Goal: Task Accomplishment & Management: Use online tool/utility

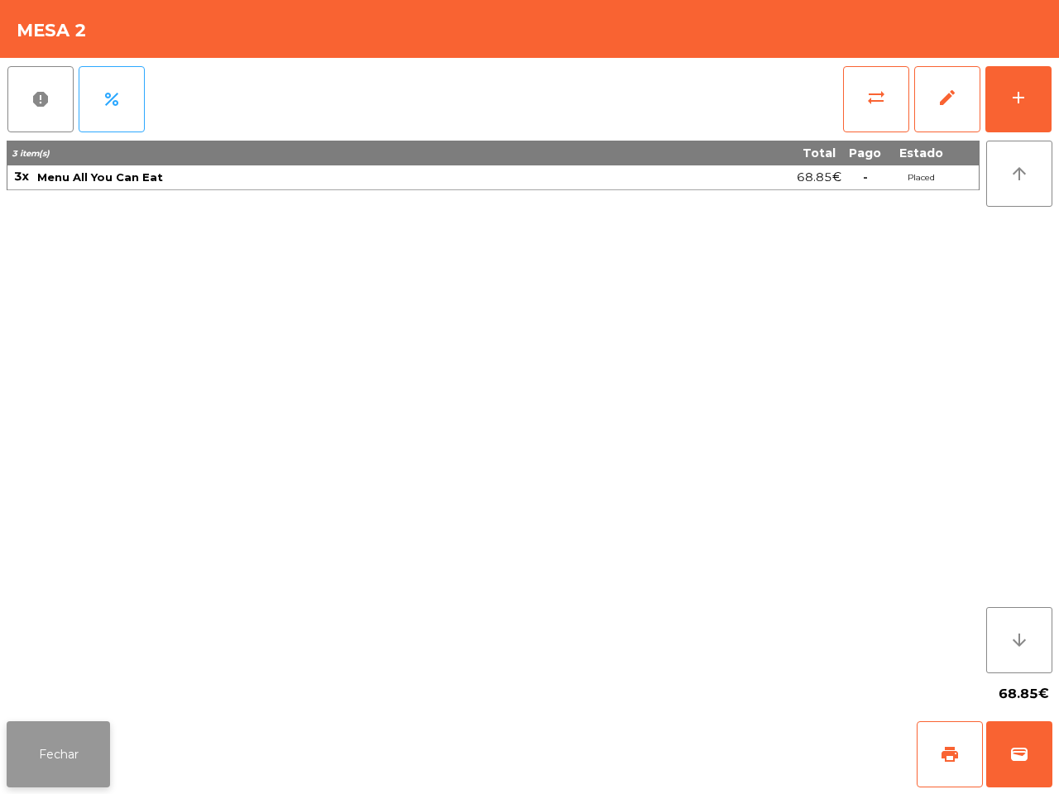
click at [88, 735] on button "Fechar" at bounding box center [58, 755] width 103 height 66
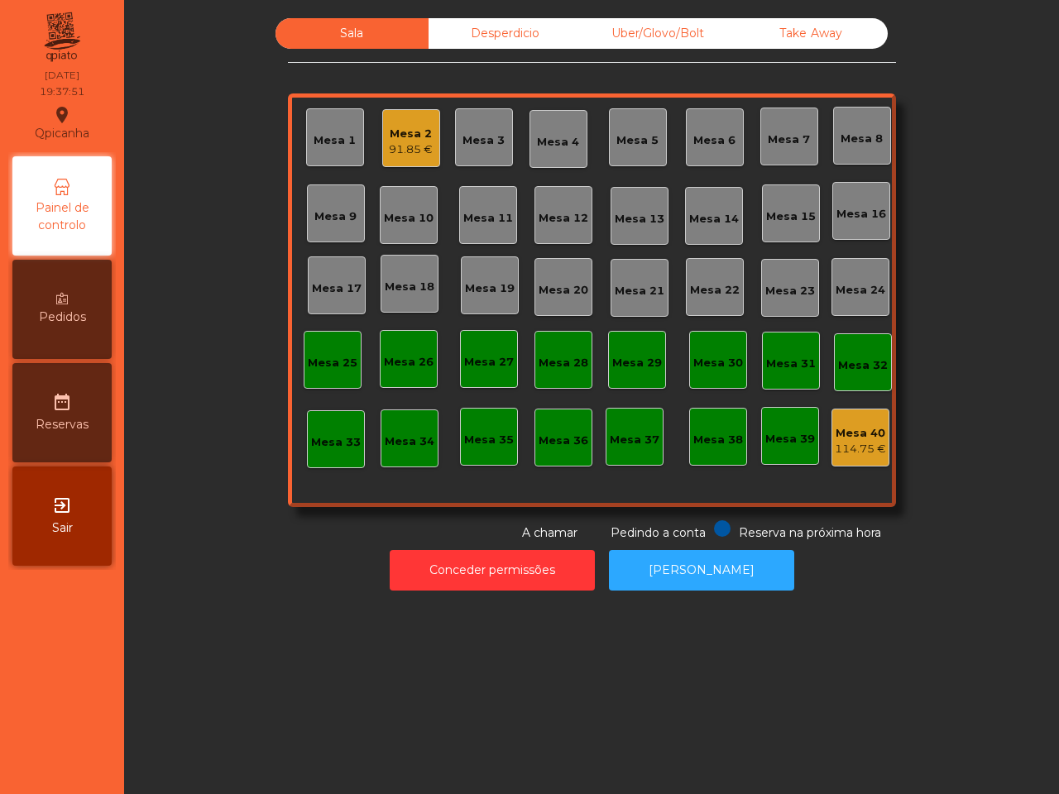
click at [163, 655] on div "Sala Desperdicio Uber/Glovo/Bolt Take Away Mesa 1 Mesa 2 91.85 € Mesa 3 Mesa 4 …" at bounding box center [591, 397] width 935 height 794
click at [497, 284] on div "Mesa 19" at bounding box center [490, 288] width 50 height 17
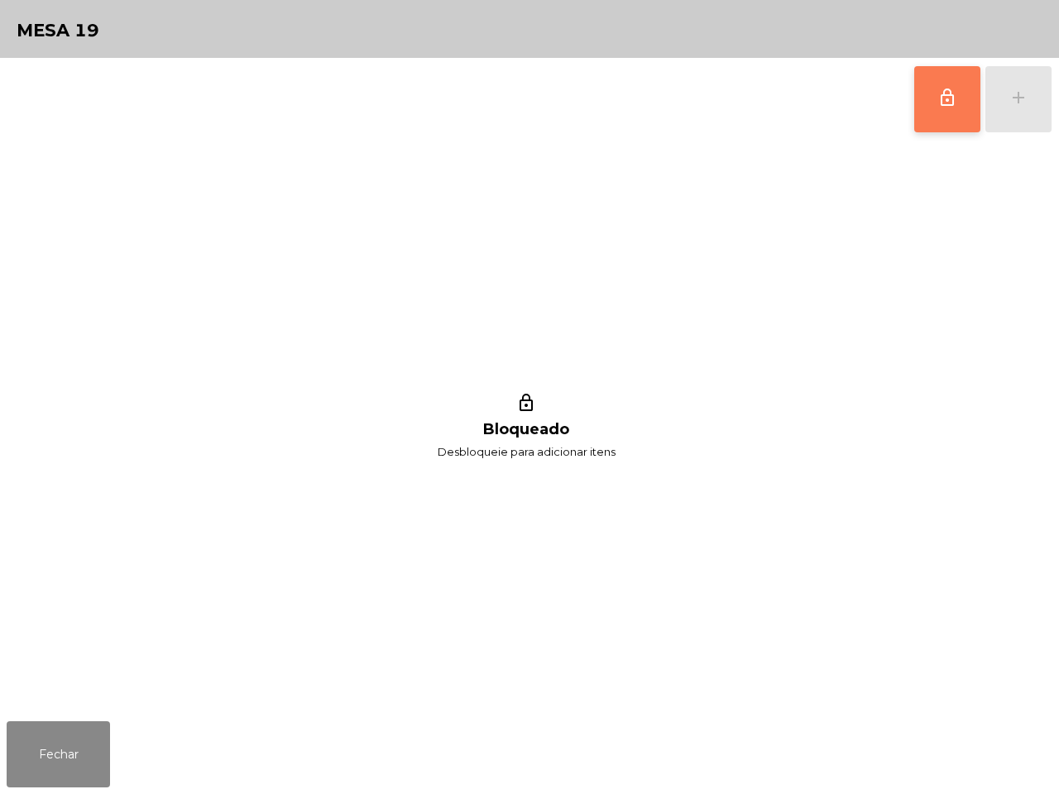
click at [933, 92] on button "lock_outline" at bounding box center [947, 99] width 66 height 66
click at [1001, 103] on button "add" at bounding box center [1018, 99] width 66 height 66
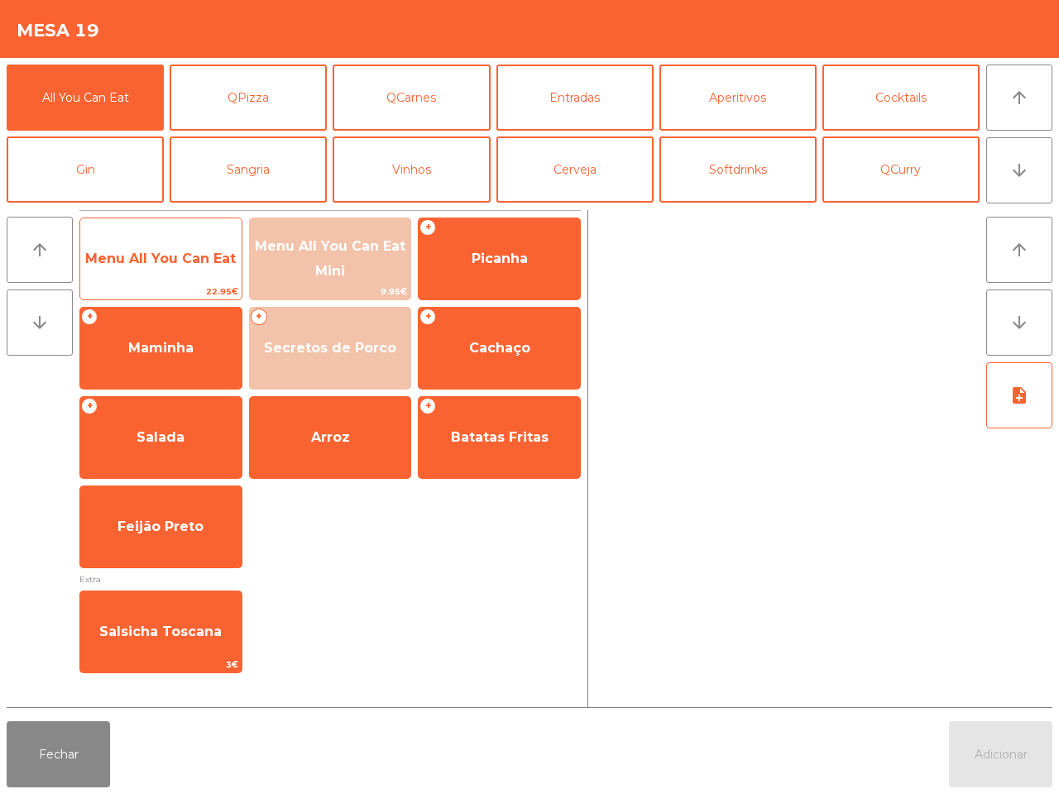
click at [171, 269] on span "Menu All You Can Eat" at bounding box center [160, 259] width 161 height 45
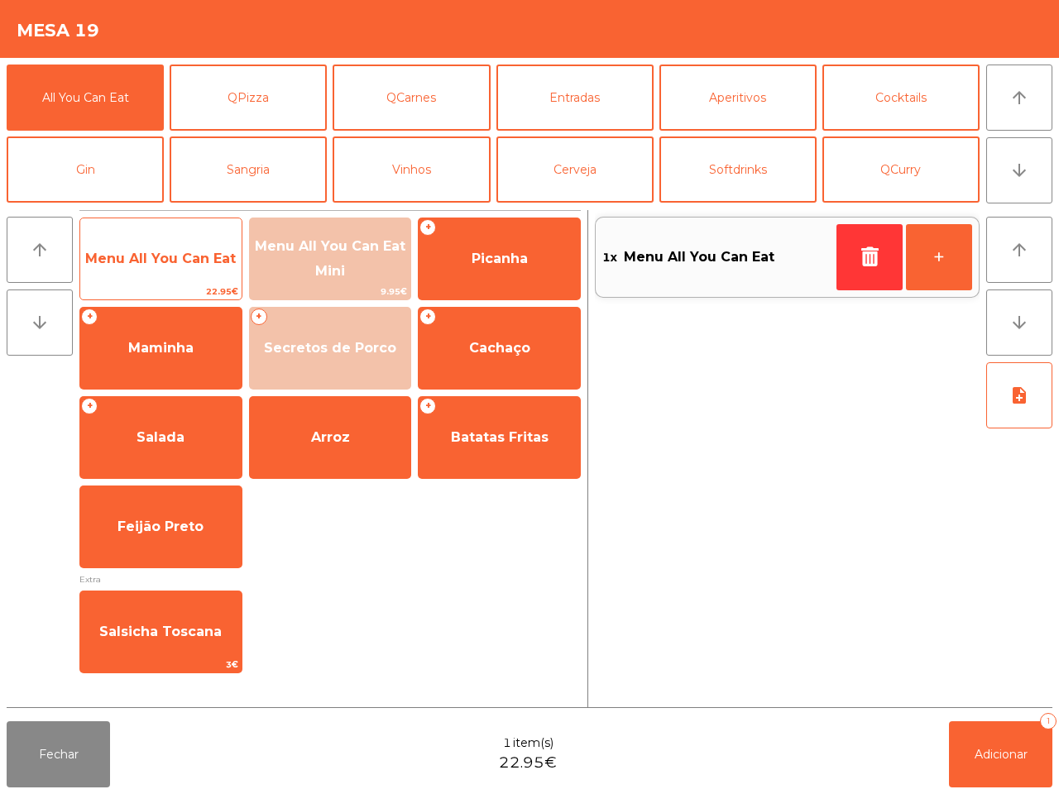
click at [175, 269] on span "Menu All You Can Eat" at bounding box center [160, 259] width 161 height 45
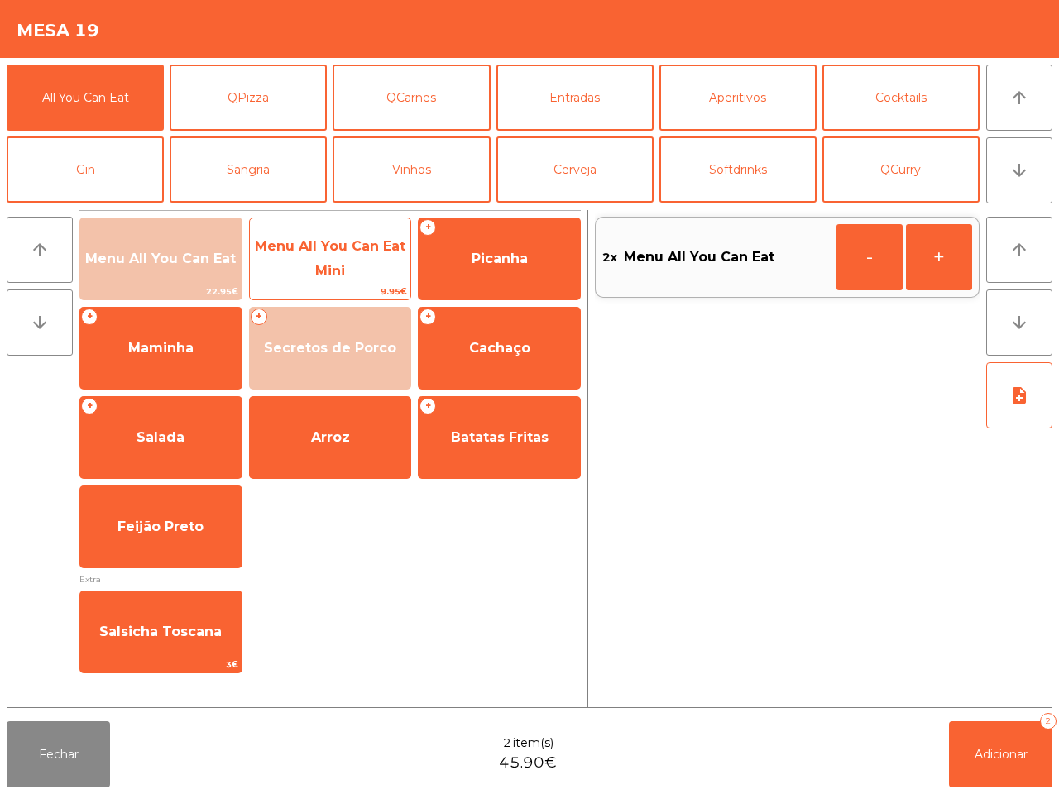
click at [328, 271] on span "Menu All You Can Eat Mini" at bounding box center [330, 258] width 151 height 41
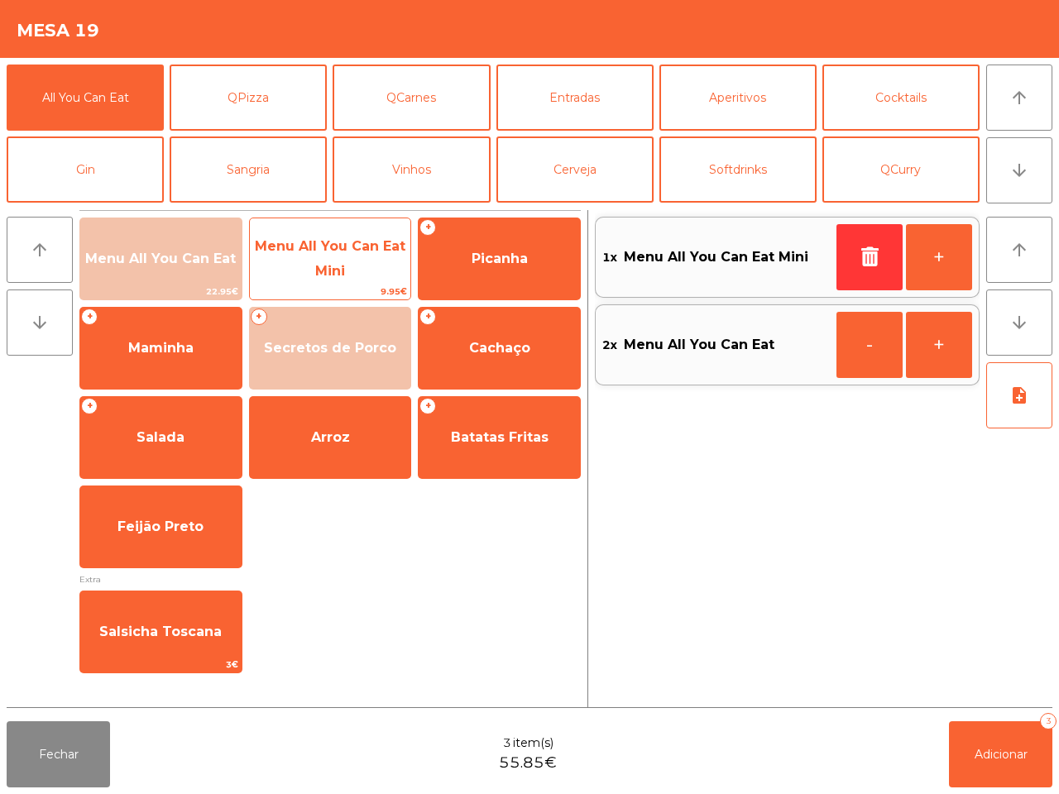
click at [328, 271] on span "Menu All You Can Eat Mini" at bounding box center [330, 258] width 151 height 41
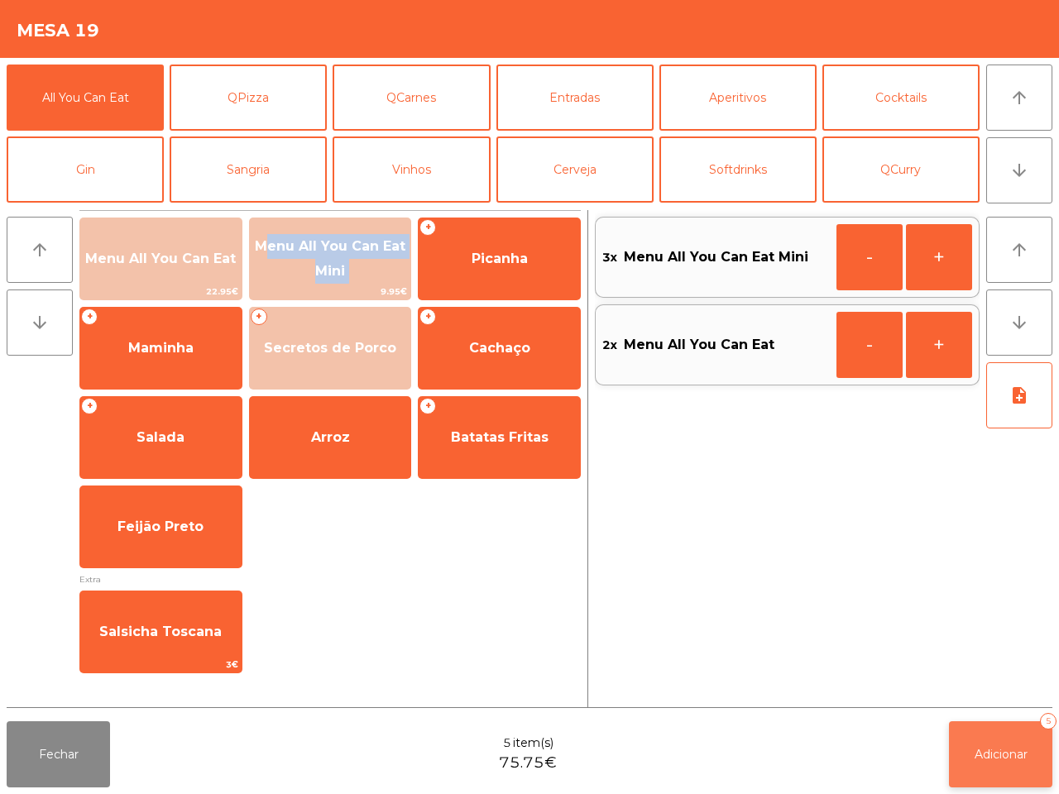
click at [1018, 784] on button "Adicionar 5" at bounding box center [1000, 755] width 103 height 66
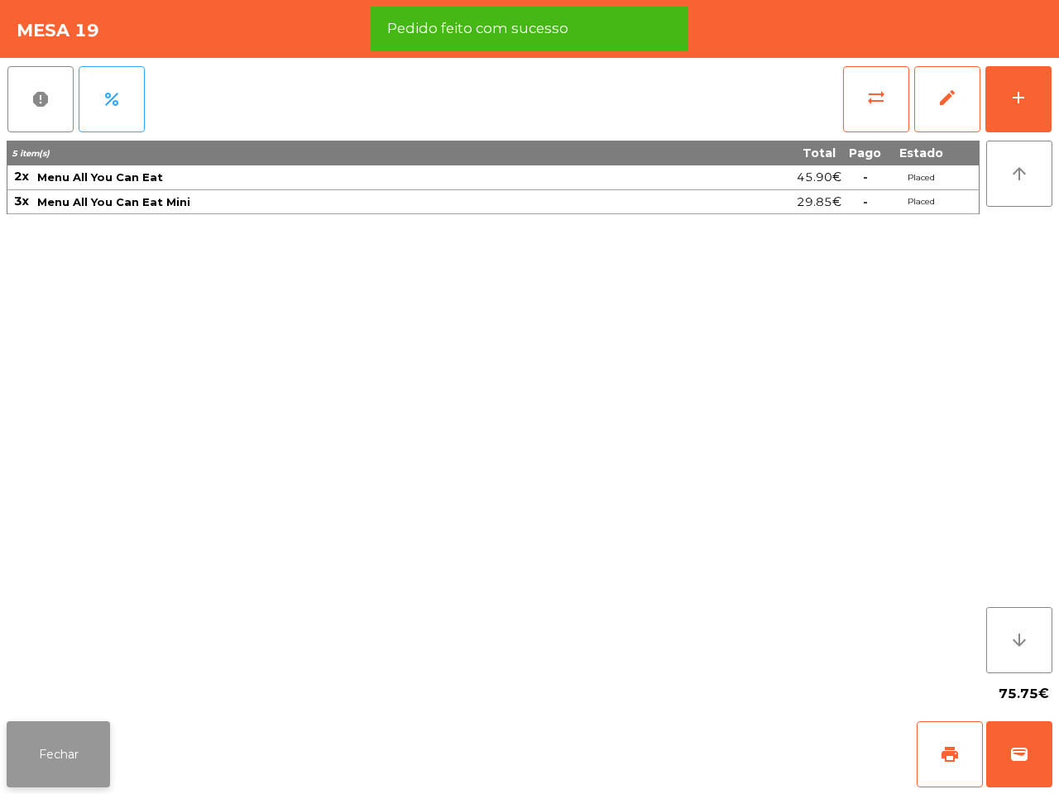
click at [85, 743] on button "Fechar" at bounding box center [58, 755] width 103 height 66
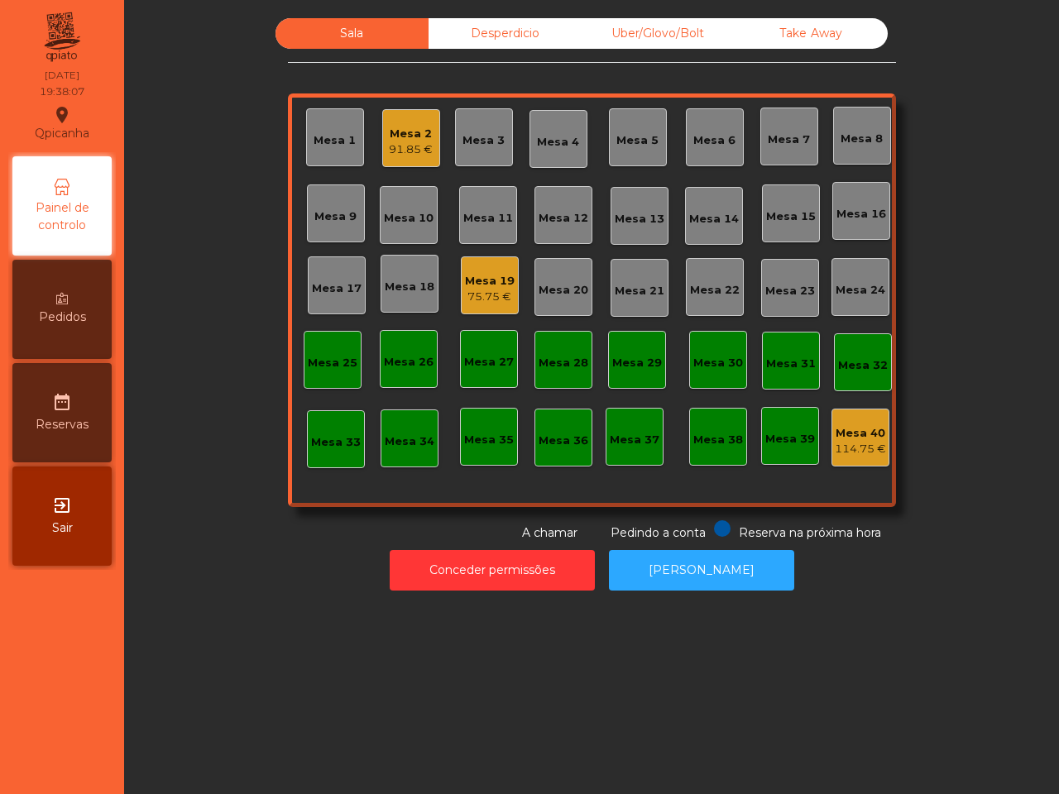
click at [485, 290] on div "75.75 €" at bounding box center [490, 297] width 50 height 17
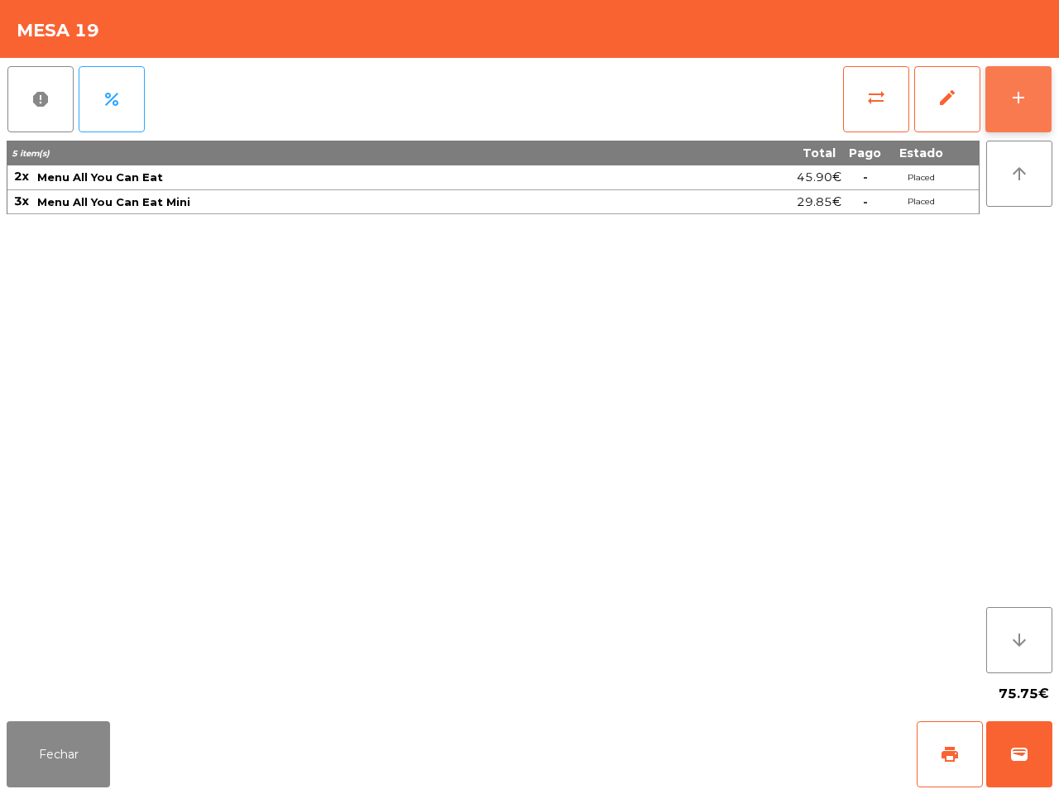
click at [1016, 104] on div "add" at bounding box center [1019, 98] width 20 height 20
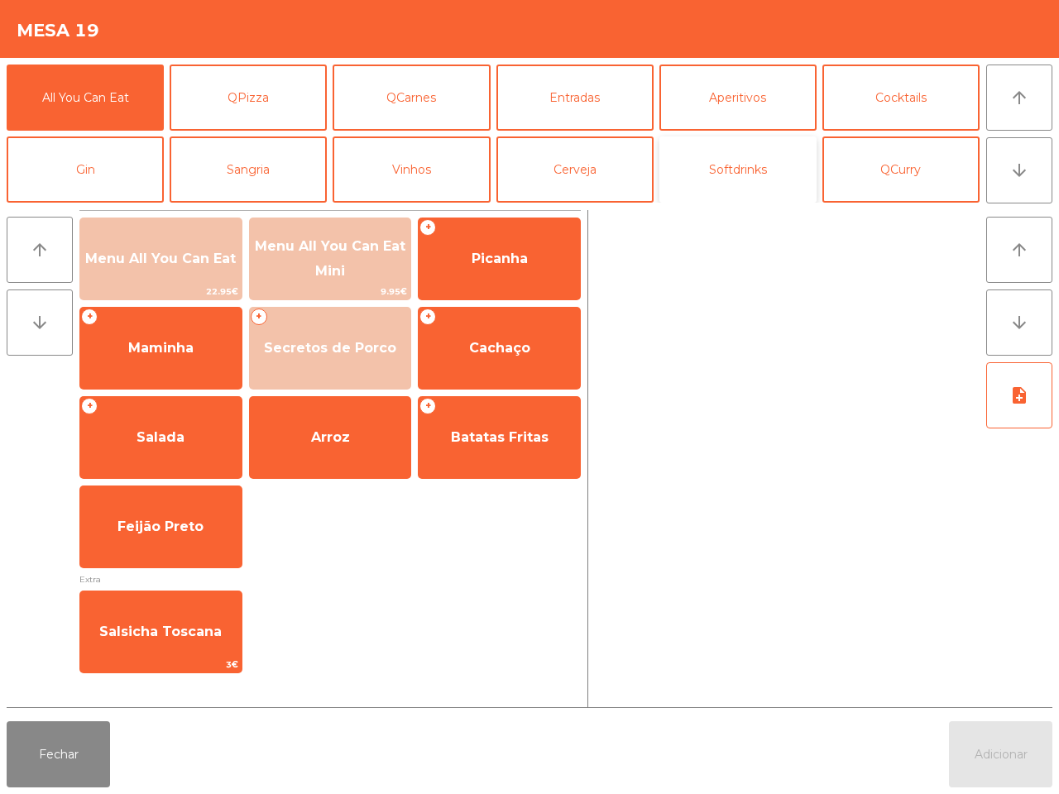
click at [713, 167] on button "Softdrinks" at bounding box center [737, 170] width 157 height 66
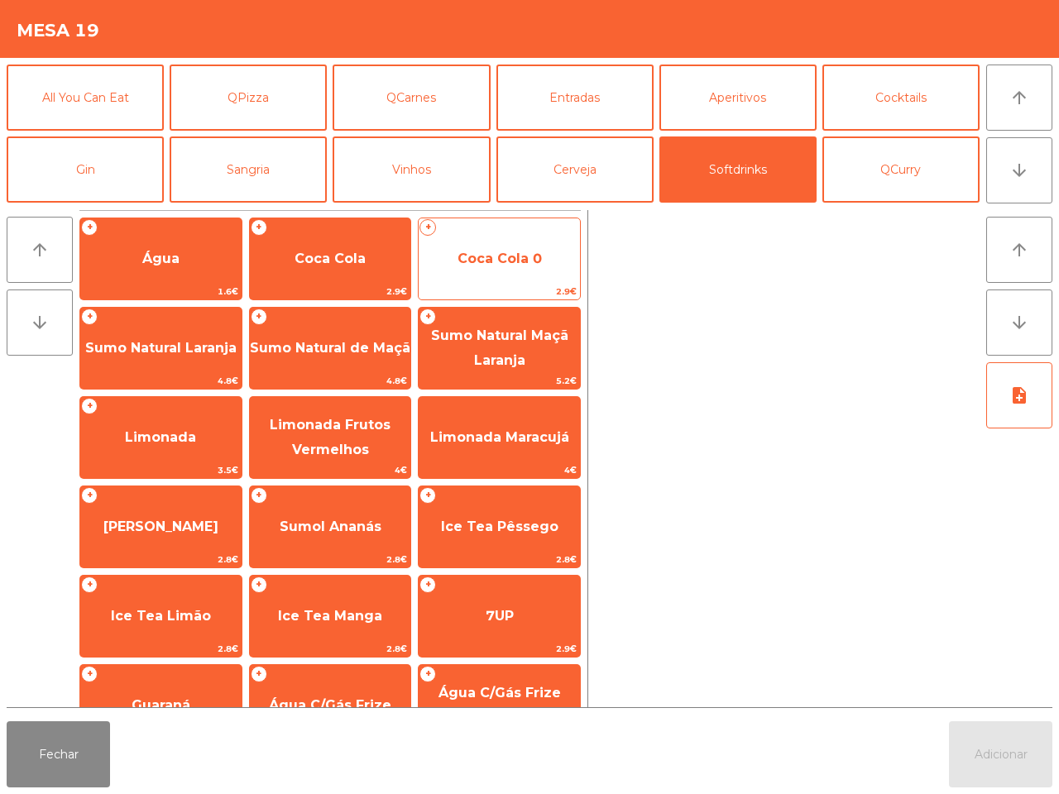
click at [503, 276] on span "Coca Cola 0" at bounding box center [499, 259] width 161 height 45
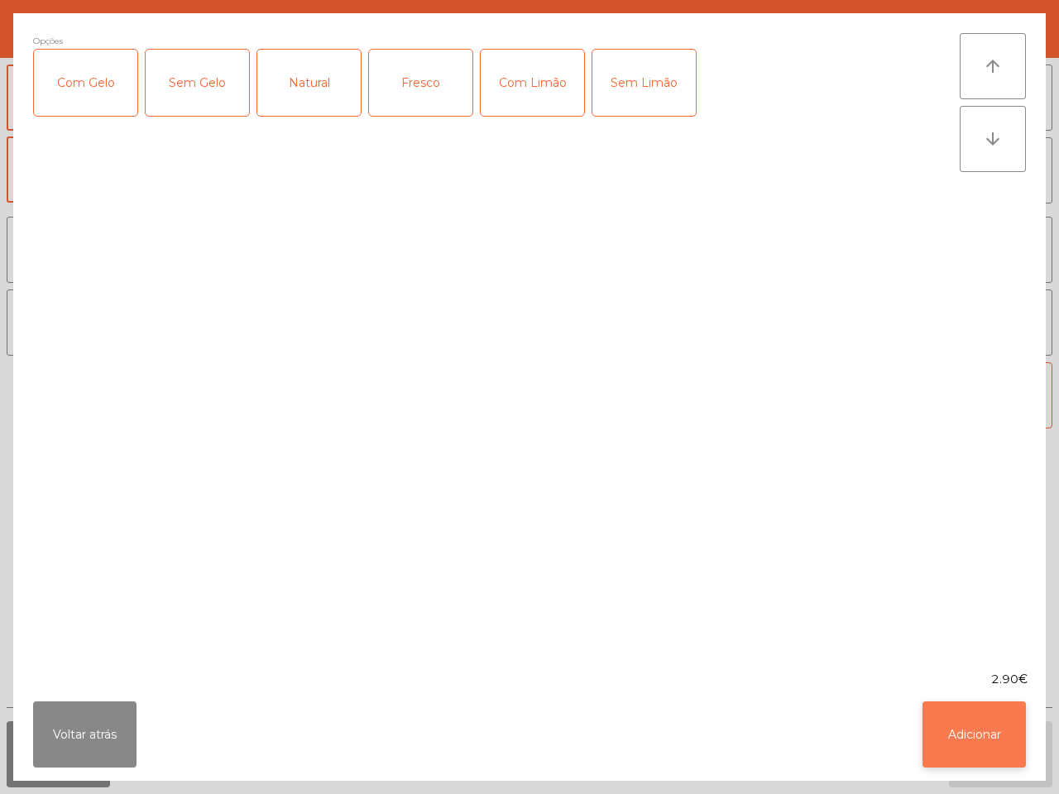
click at [974, 746] on button "Adicionar" at bounding box center [974, 735] width 103 height 66
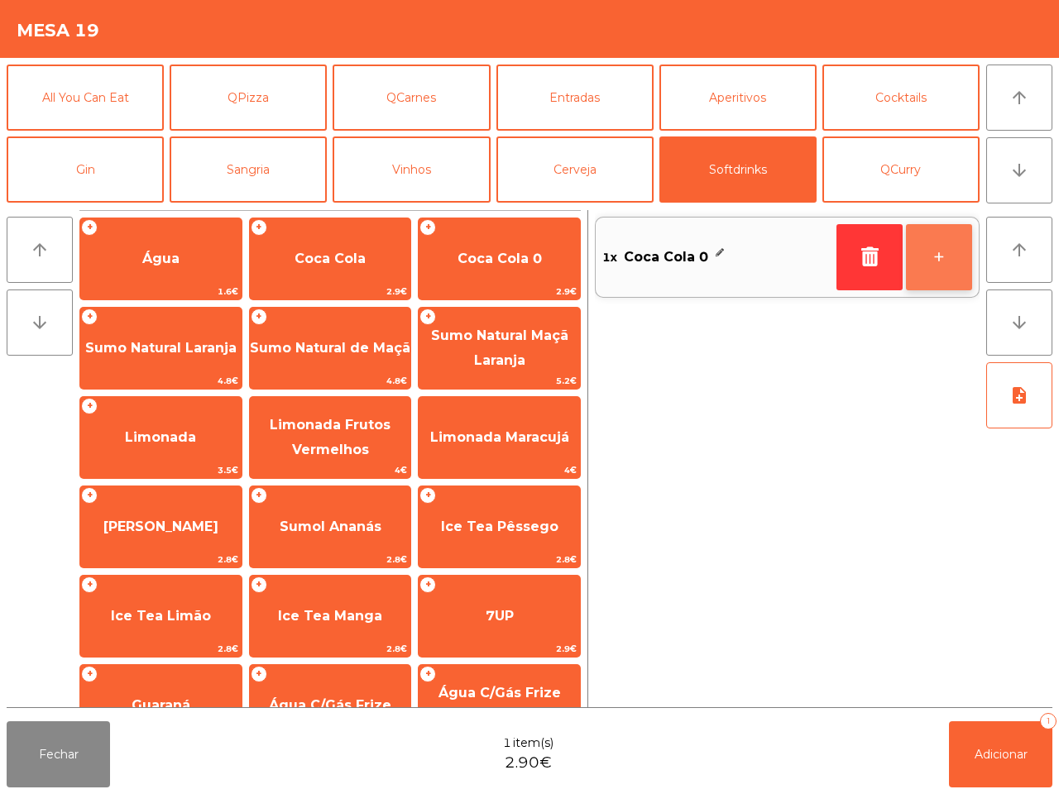
click at [931, 242] on button "+" at bounding box center [939, 257] width 66 height 66
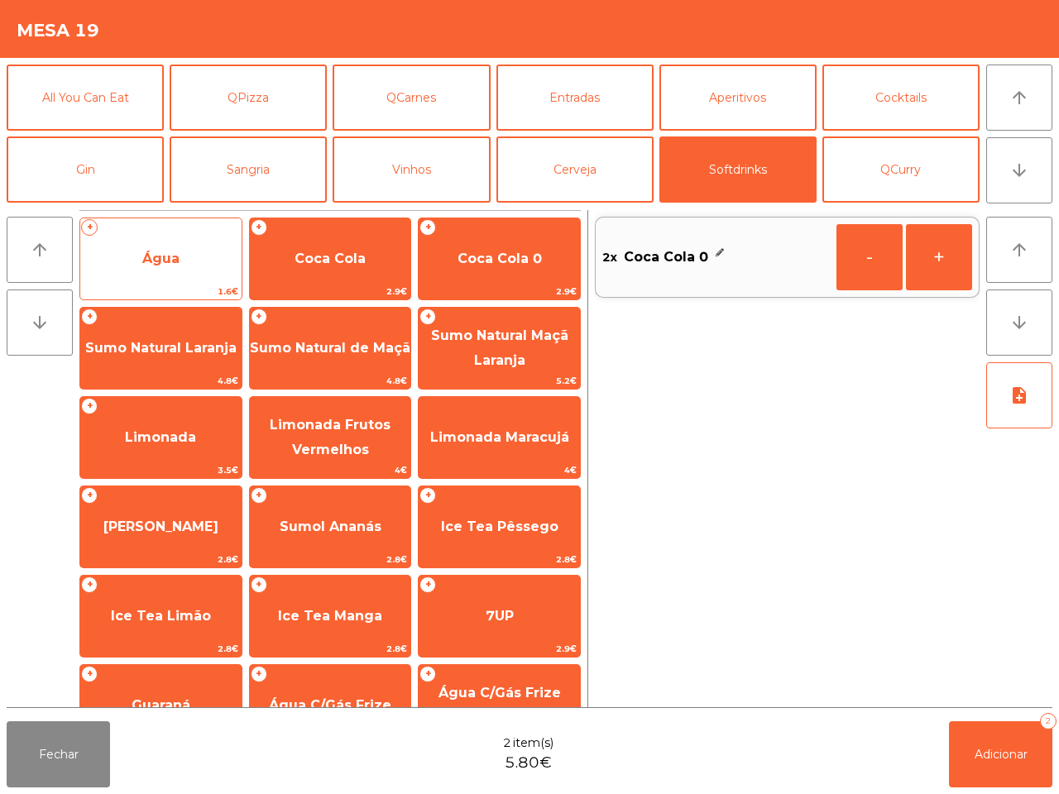
click at [188, 271] on span "Água" at bounding box center [160, 259] width 161 height 45
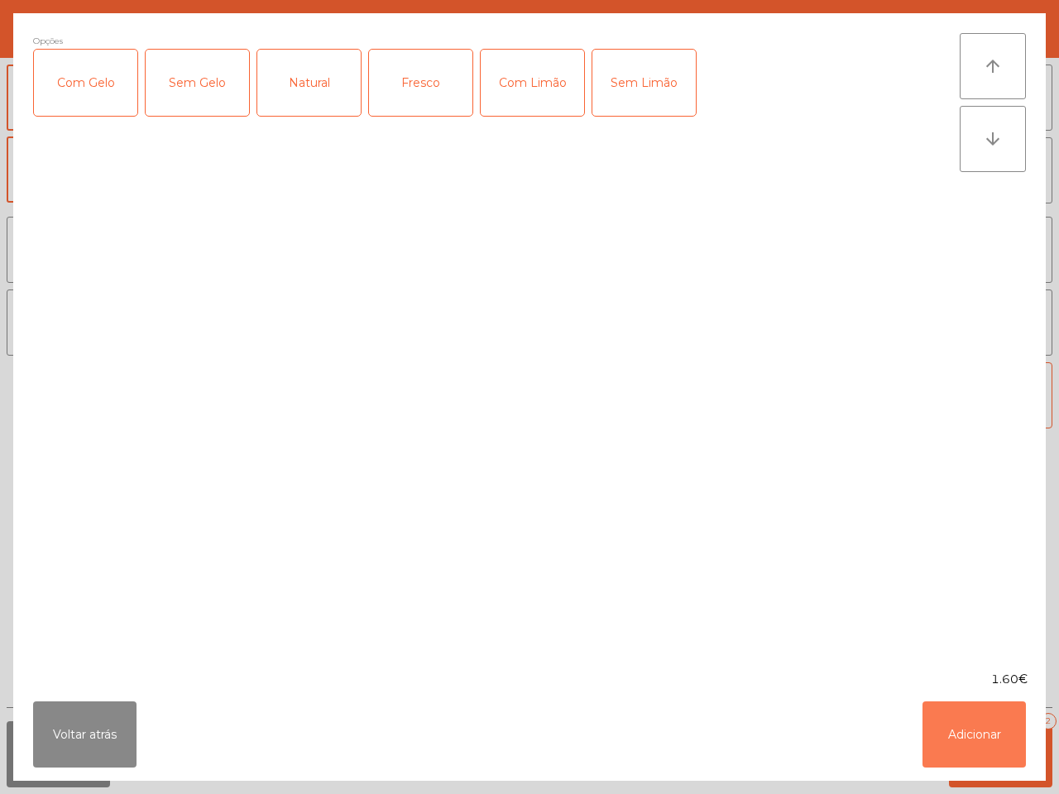
drag, startPoint x: 1012, startPoint y: 731, endPoint x: 994, endPoint y: 464, distance: 267.1
click at [1011, 731] on button "Adicionar" at bounding box center [974, 735] width 103 height 66
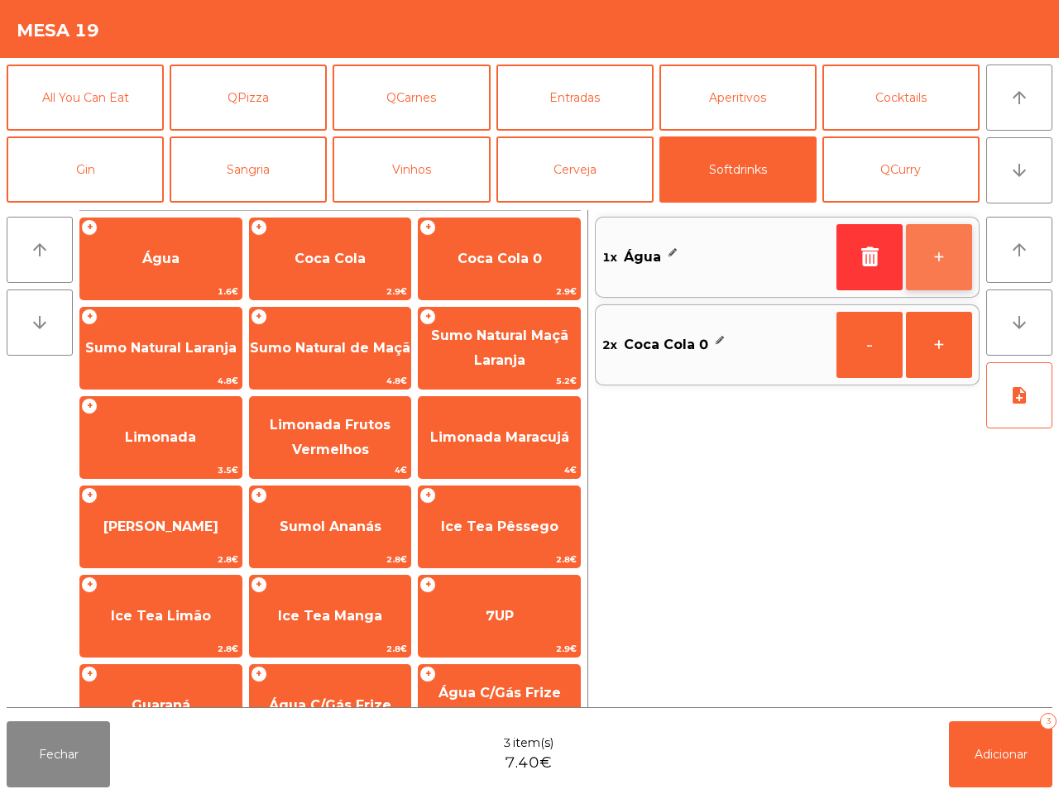
click at [925, 244] on button "+" at bounding box center [939, 257] width 66 height 66
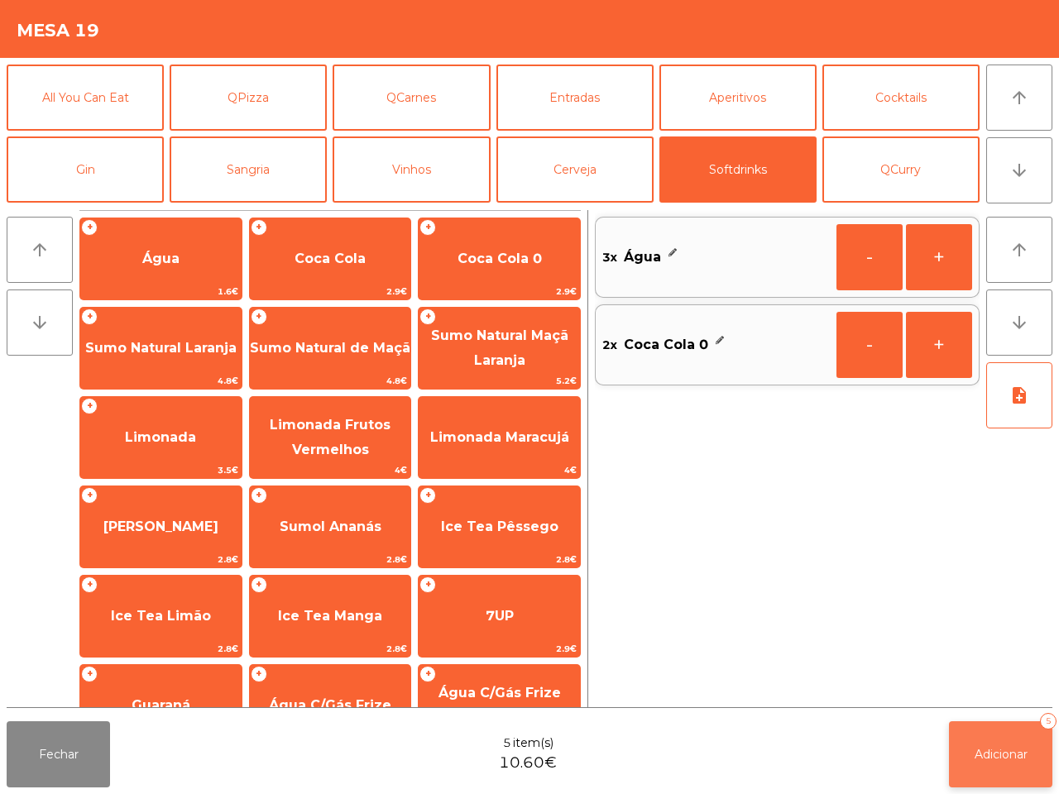
click at [1031, 755] on button "Adicionar 5" at bounding box center [1000, 755] width 103 height 66
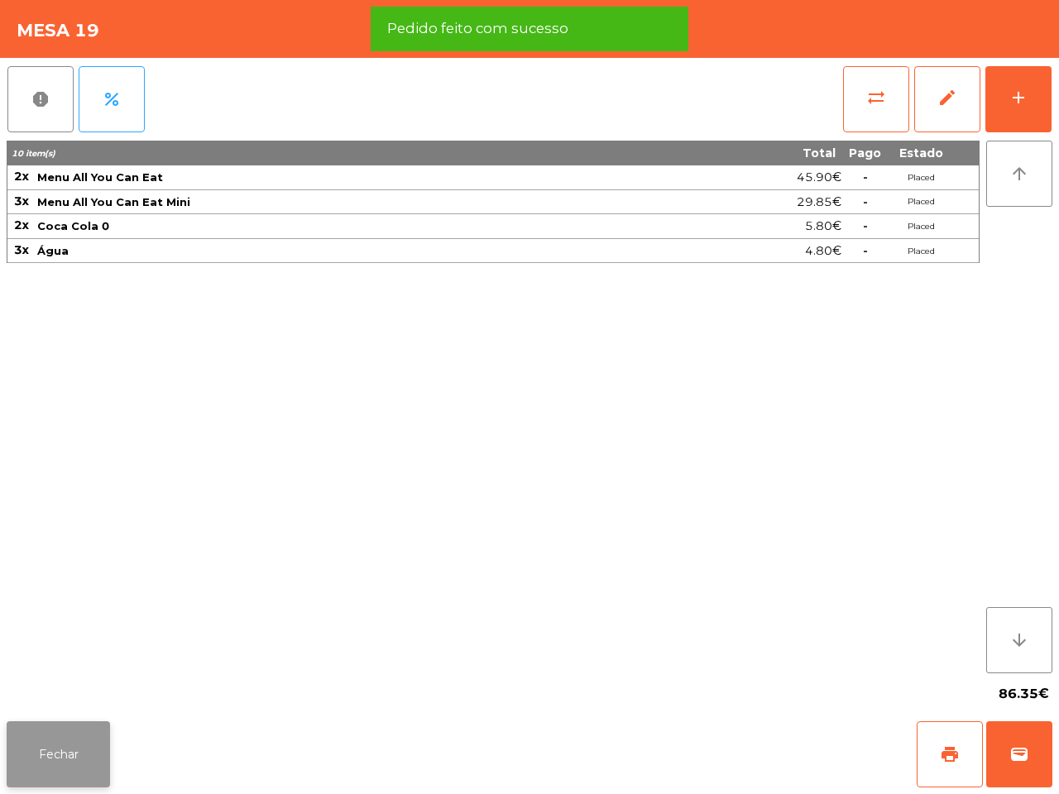
click at [74, 768] on button "Fechar" at bounding box center [58, 755] width 103 height 66
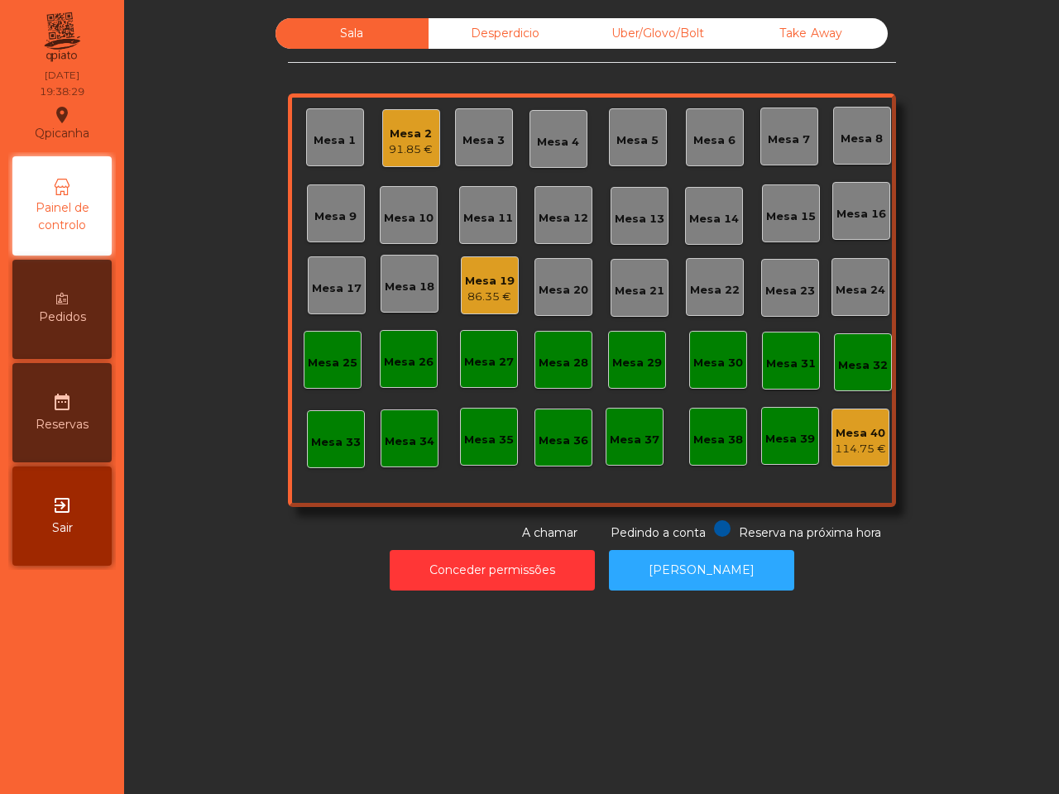
click at [487, 278] on div "Mesa 19" at bounding box center [490, 281] width 50 height 17
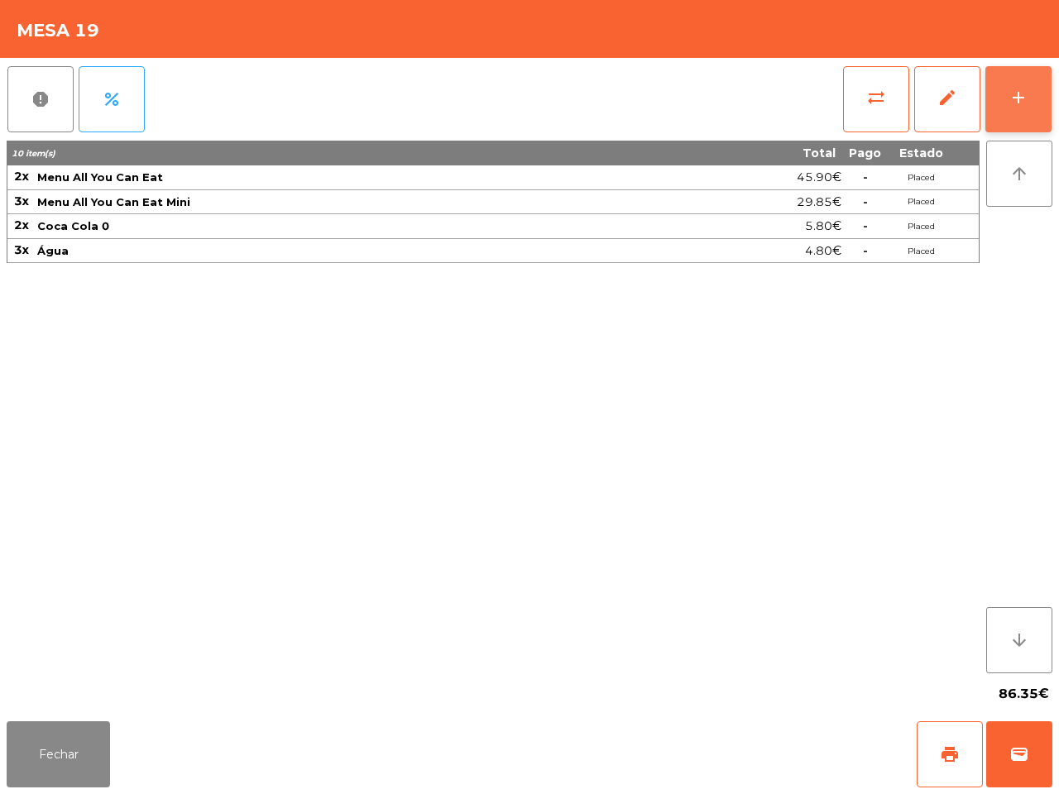
click at [1009, 93] on div "add" at bounding box center [1019, 98] width 20 height 20
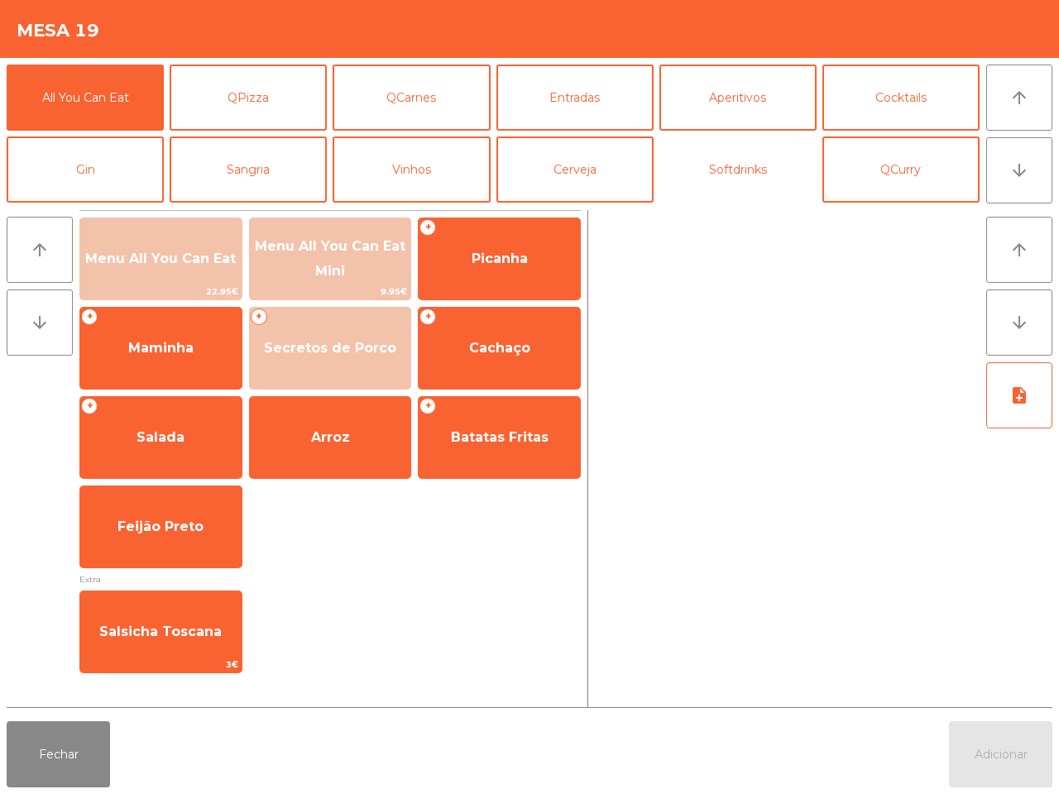
click at [774, 168] on button "Softdrinks" at bounding box center [737, 170] width 157 height 66
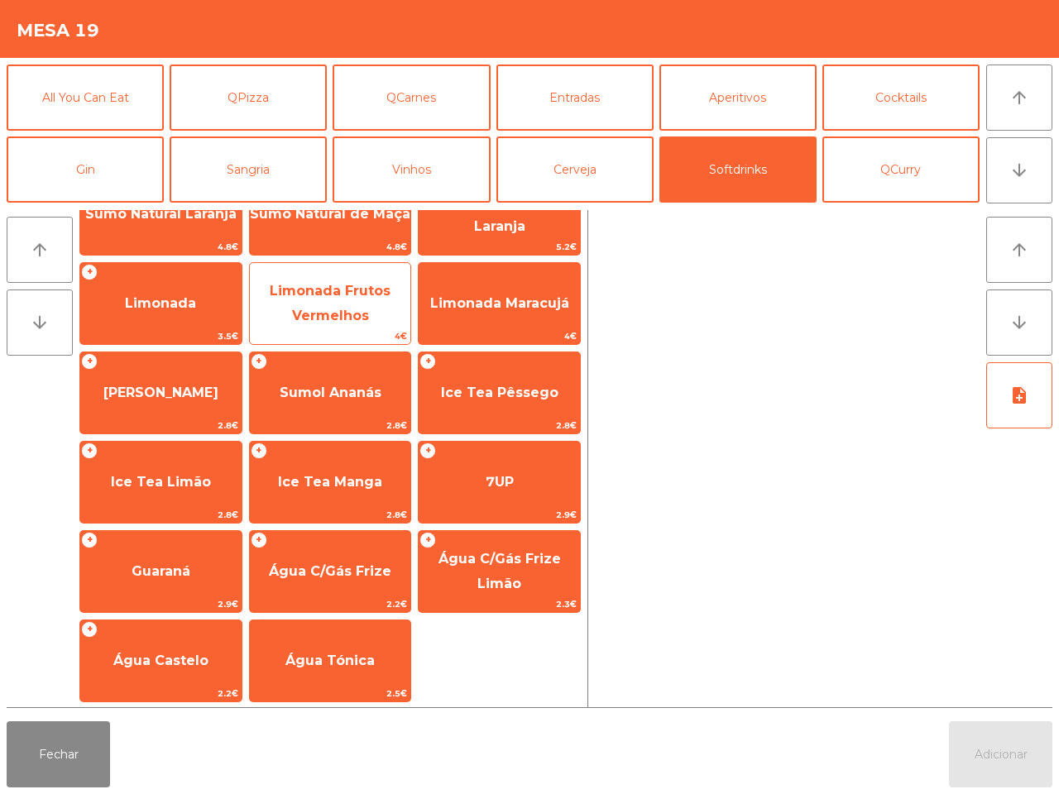
scroll to position [135, 0]
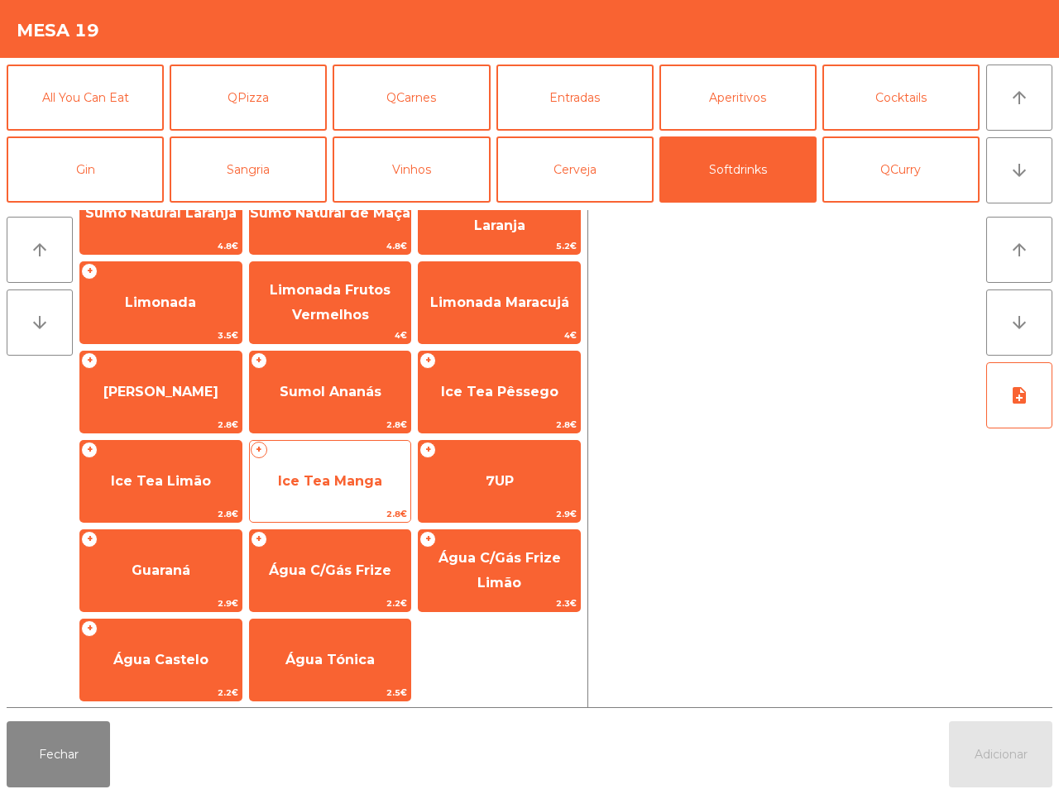
click at [357, 486] on span "Ice Tea Manga" at bounding box center [330, 481] width 104 height 16
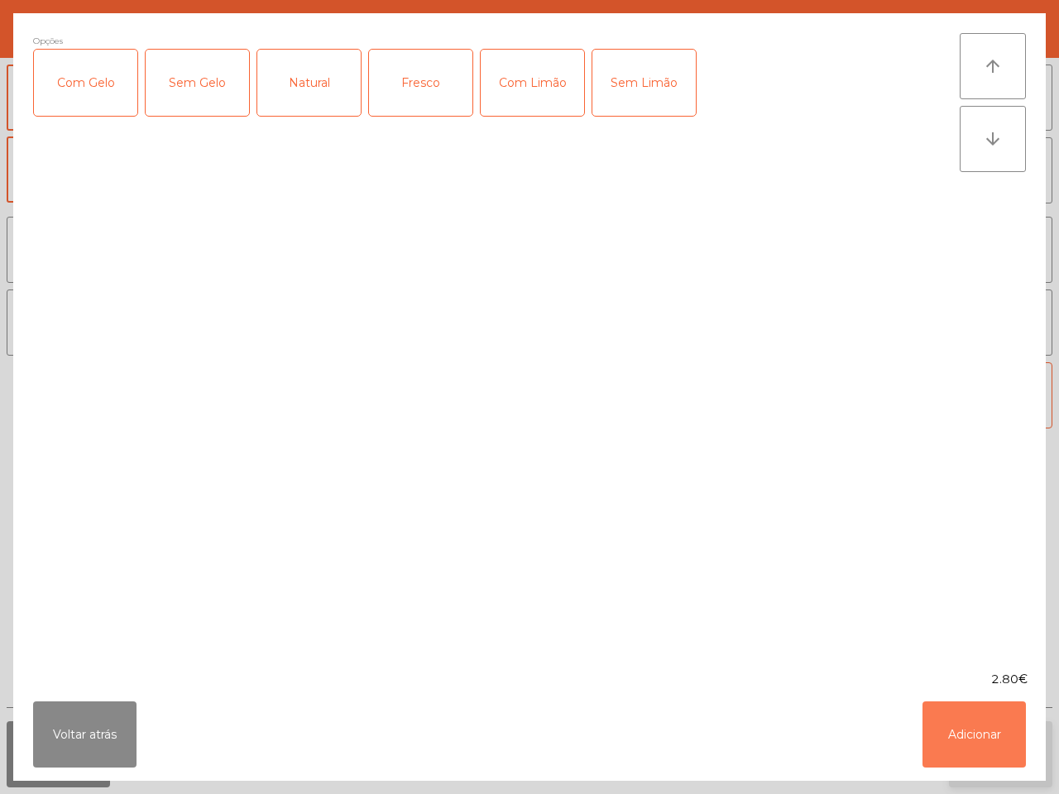
click at [979, 737] on button "Adicionar" at bounding box center [974, 735] width 103 height 66
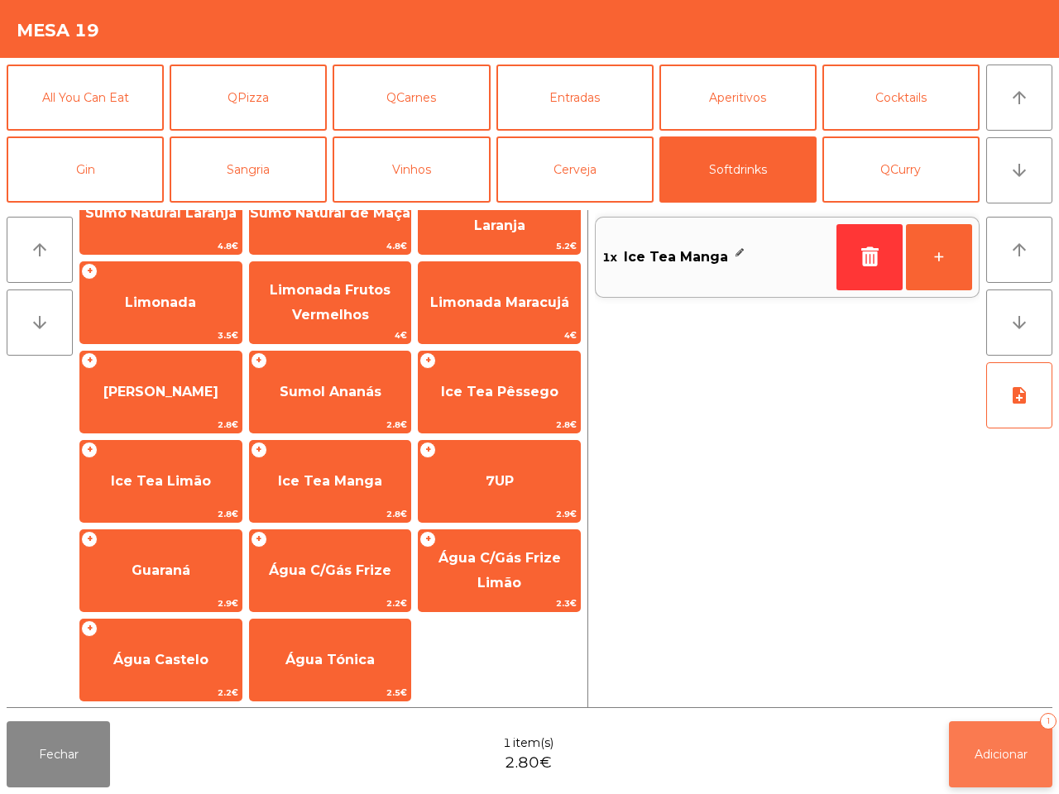
click at [1010, 751] on span "Adicionar" at bounding box center [1001, 754] width 53 height 15
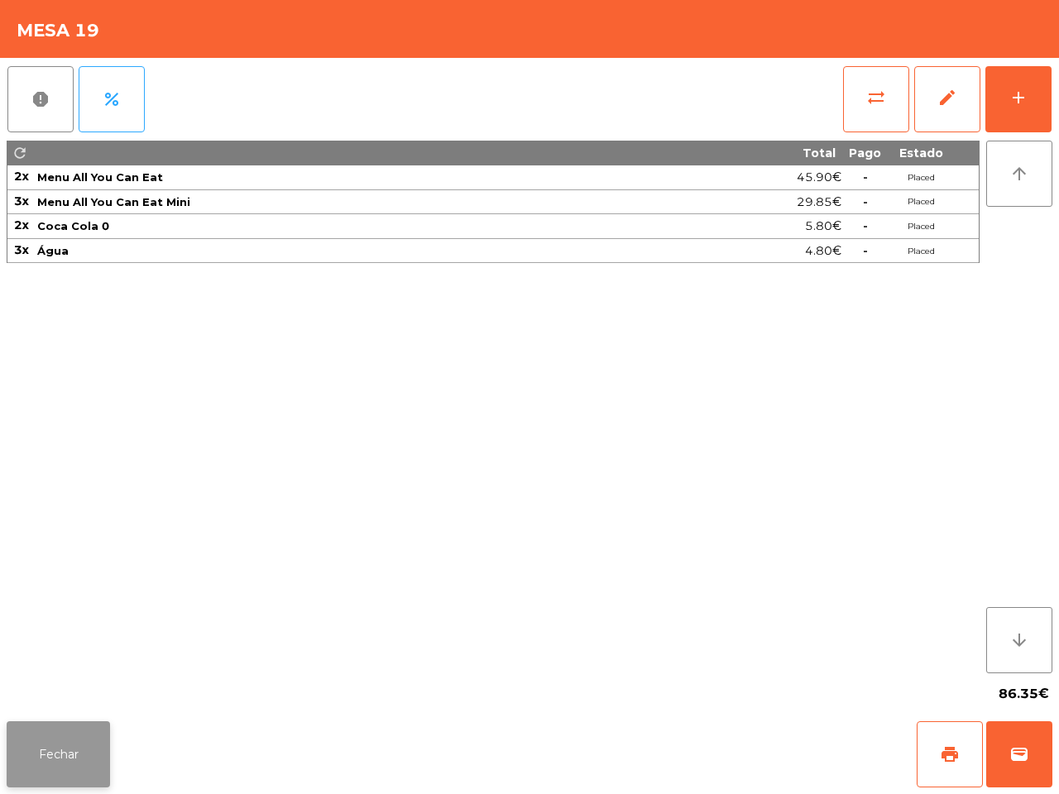
click at [63, 738] on button "Fechar" at bounding box center [58, 755] width 103 height 66
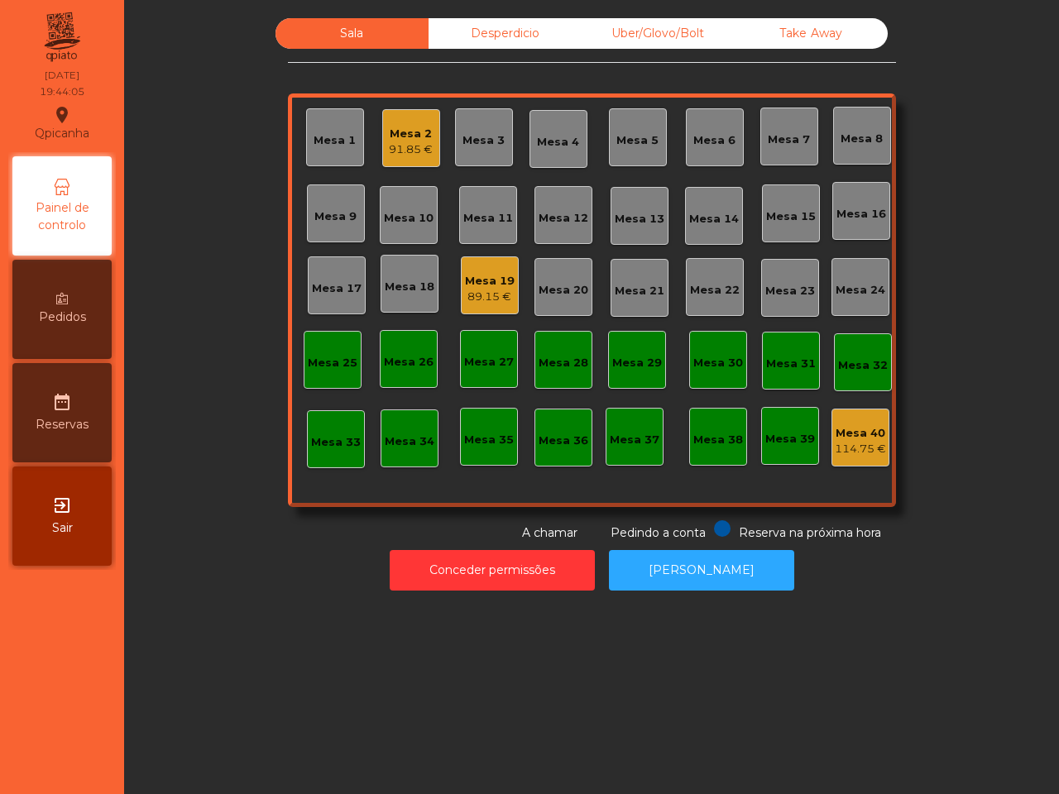
drag, startPoint x: 21, startPoint y: 352, endPoint x: 120, endPoint y: 271, distance: 127.7
click at [23, 344] on div "Pedidos" at bounding box center [61, 309] width 99 height 99
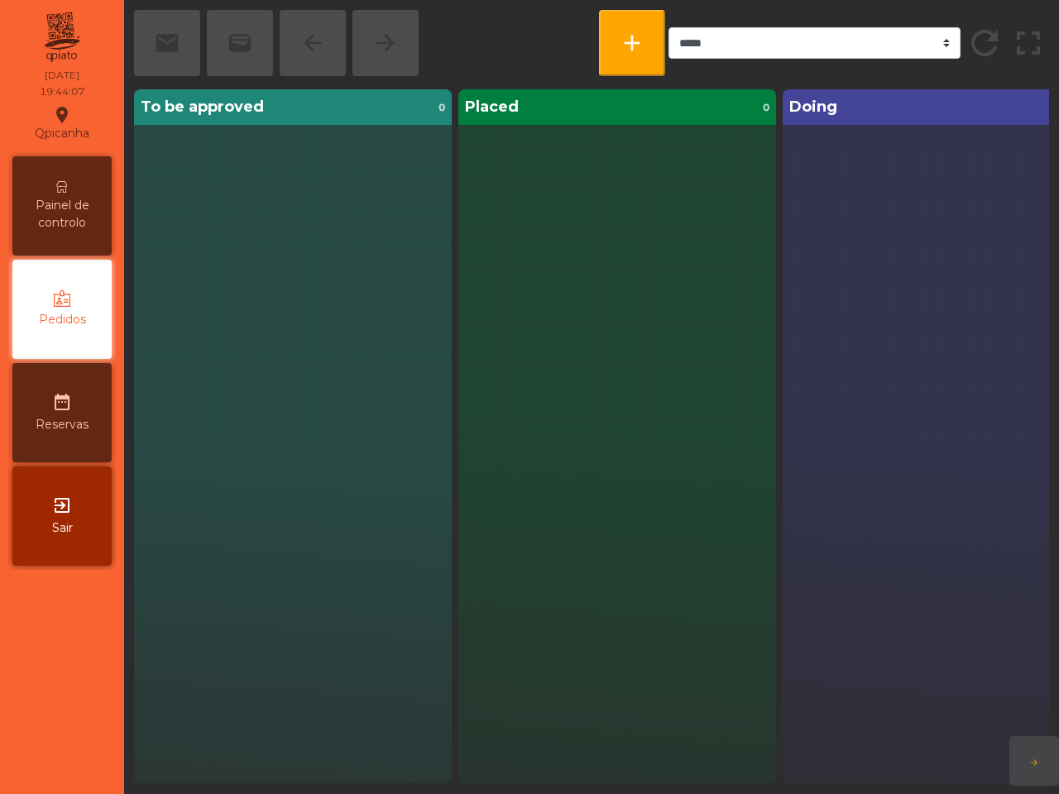
click at [44, 199] on span "Painel de controlo" at bounding box center [62, 214] width 91 height 35
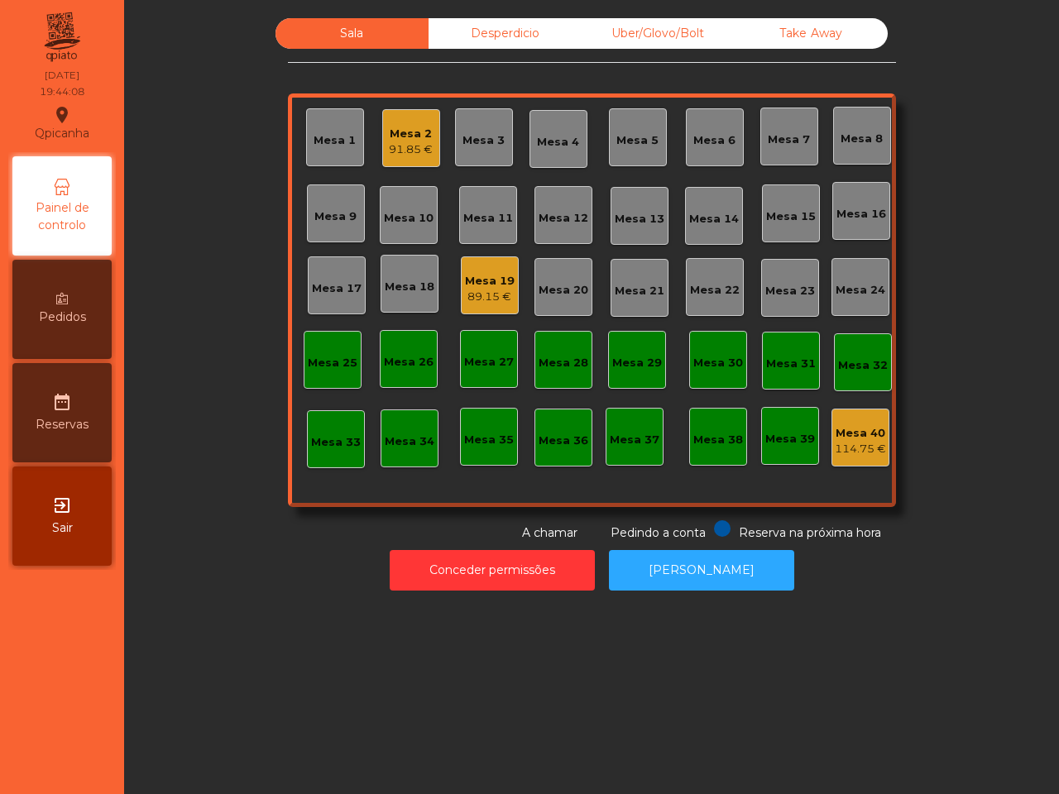
click at [329, 283] on div "Mesa 17" at bounding box center [337, 288] width 50 height 17
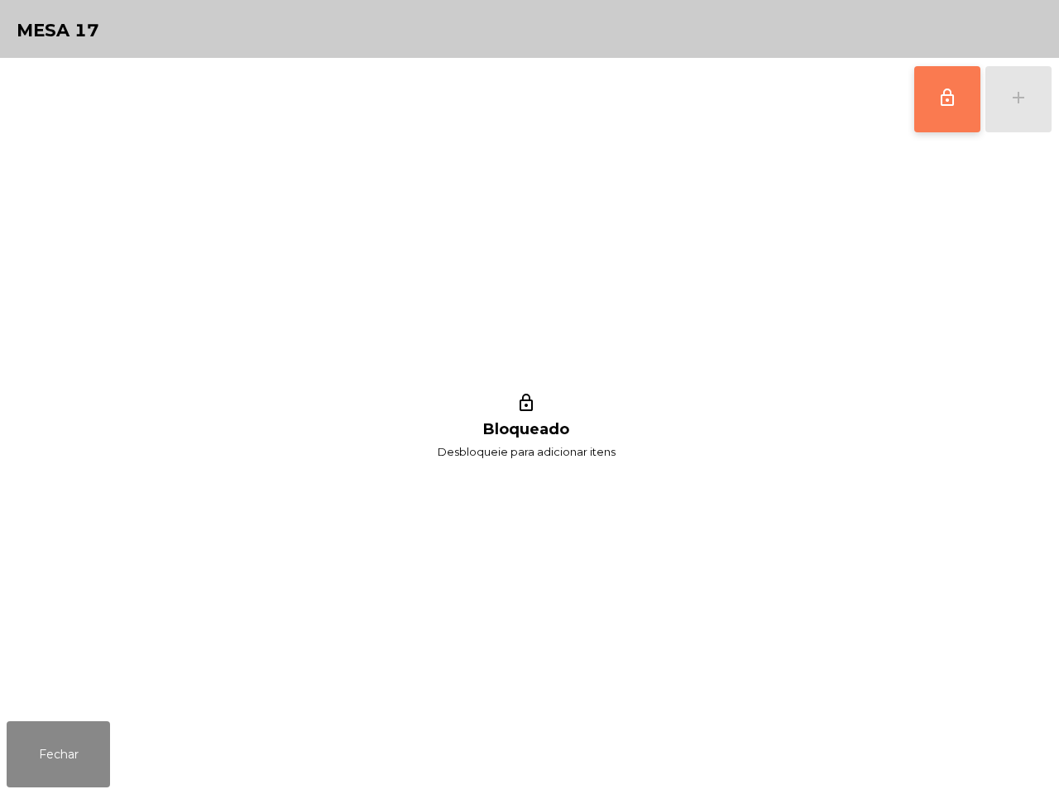
click at [928, 99] on button "lock_outline" at bounding box center [947, 99] width 66 height 66
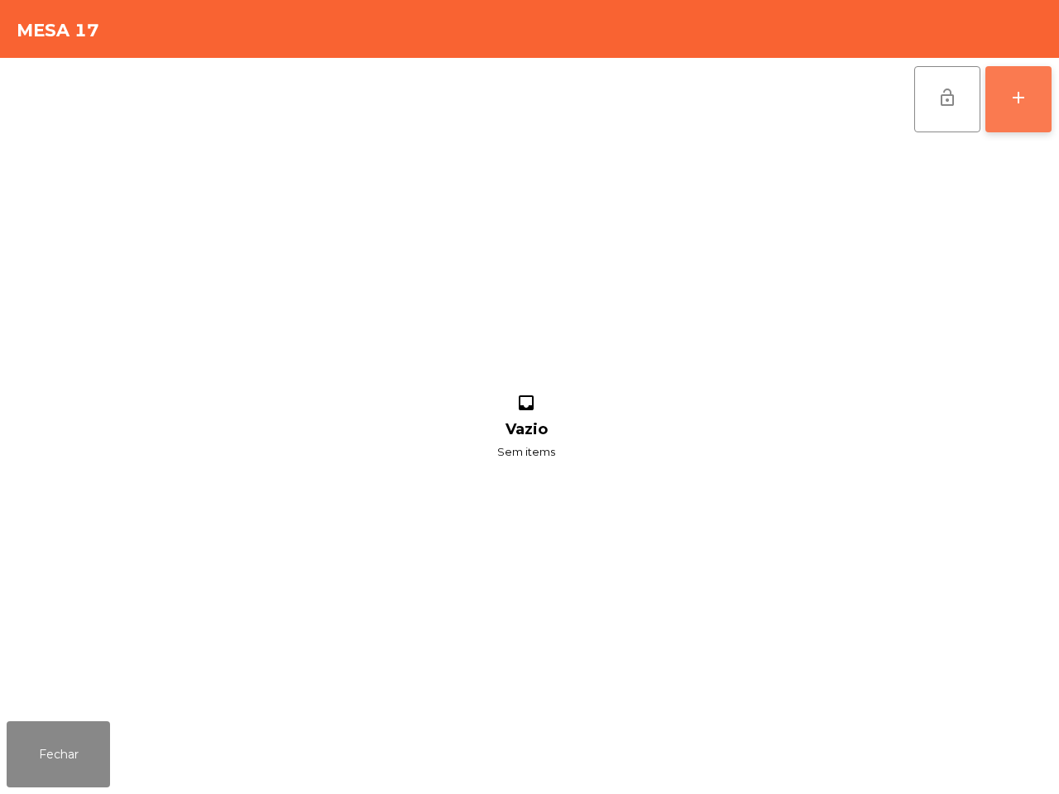
click at [1004, 102] on button "add" at bounding box center [1018, 99] width 66 height 66
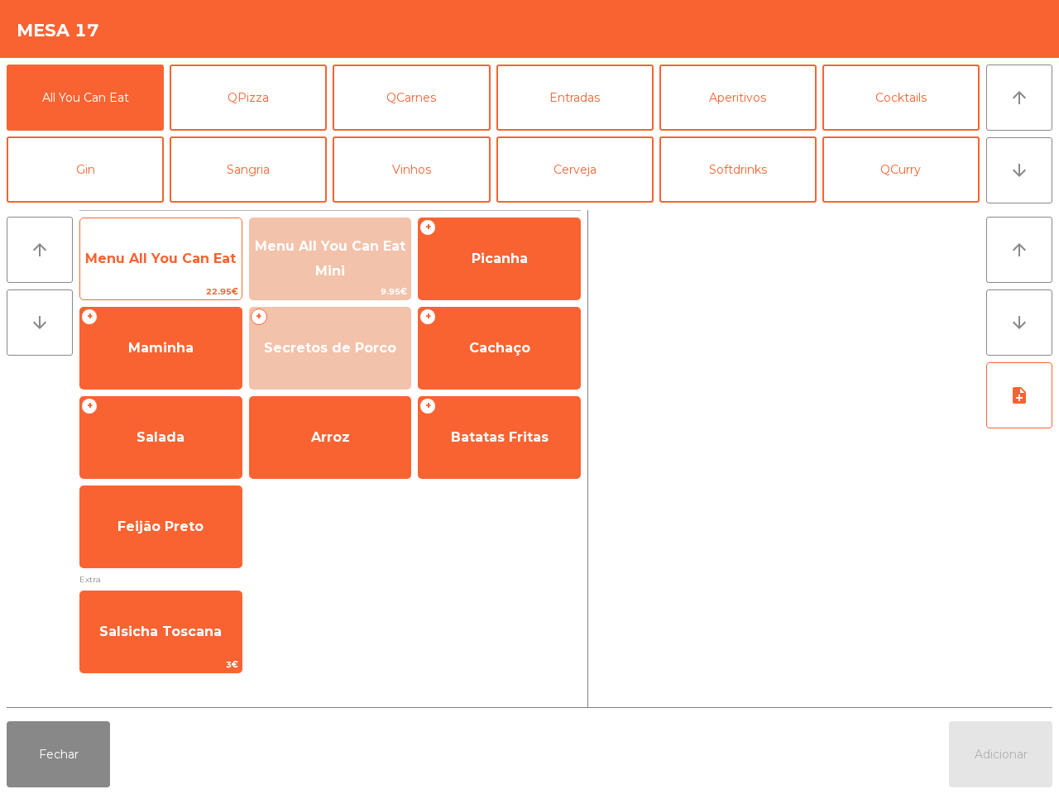
click at [187, 267] on span "Menu All You Can Eat" at bounding box center [160, 259] width 161 height 45
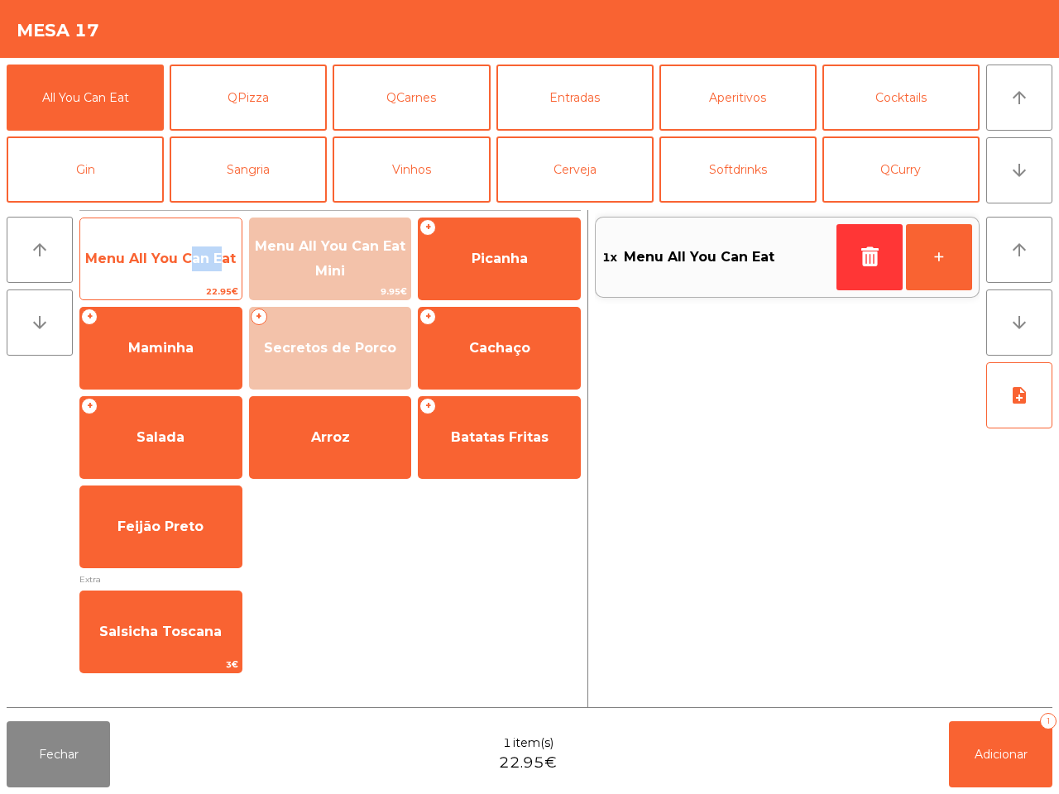
click at [187, 267] on span "Menu All You Can Eat" at bounding box center [160, 259] width 161 height 45
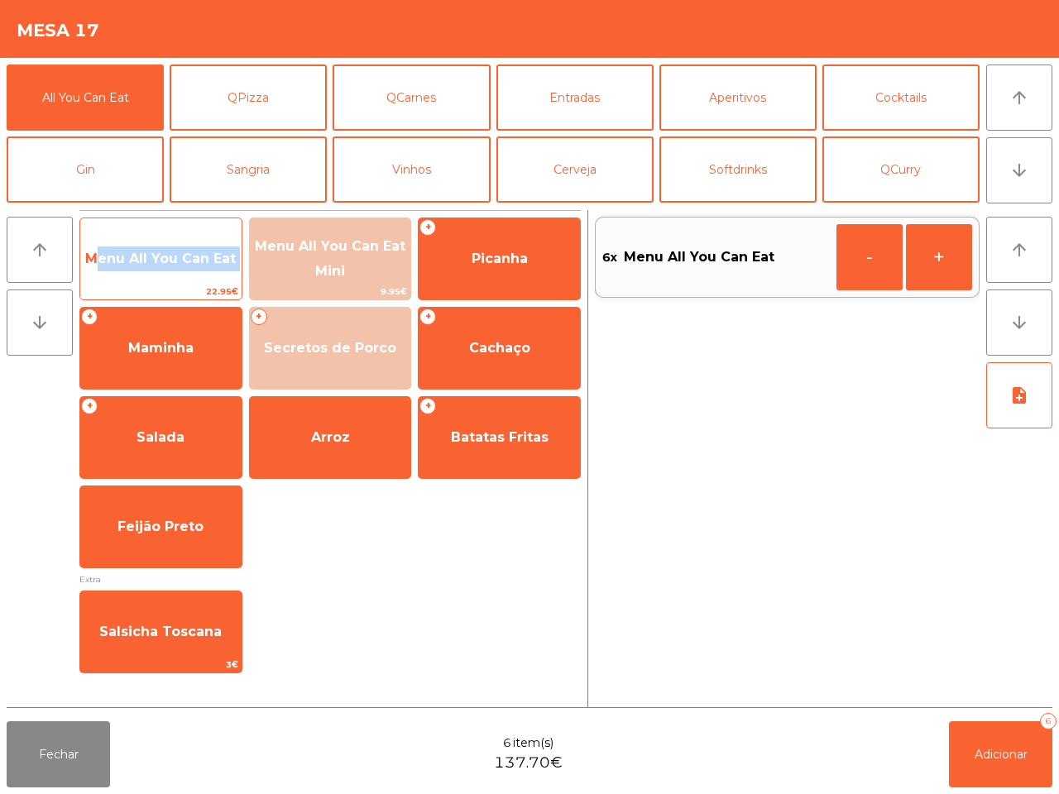
click at [187, 267] on span "Menu All You Can Eat" at bounding box center [160, 259] width 161 height 45
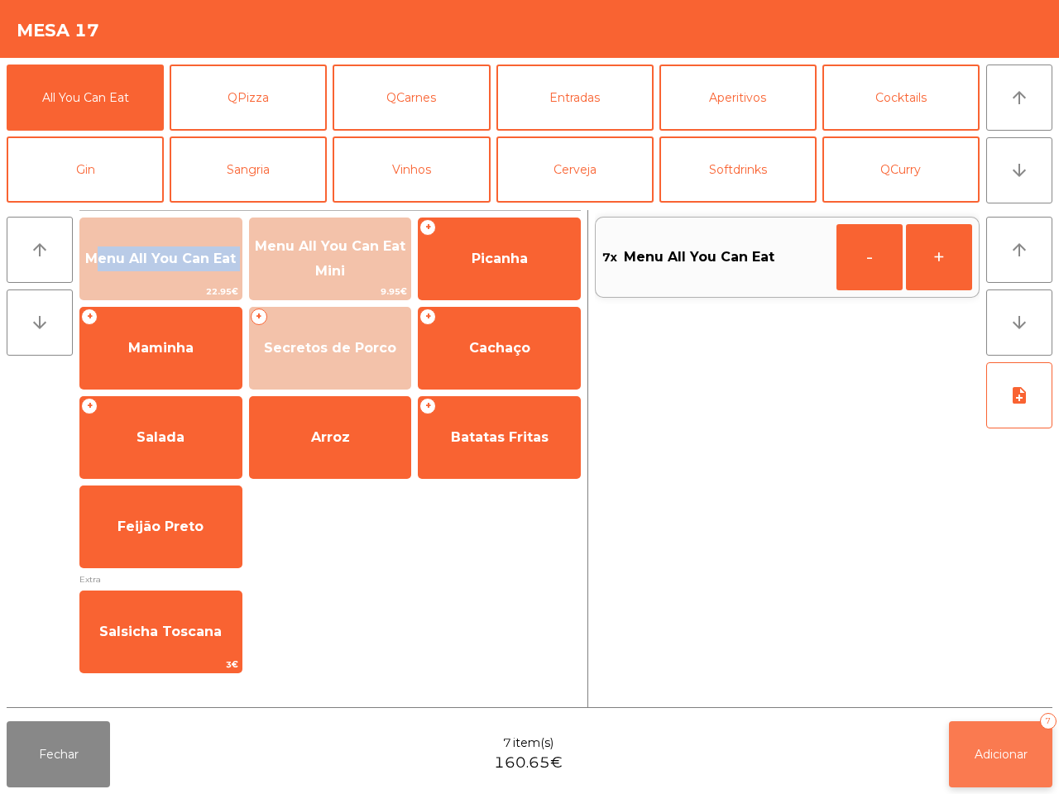
click at [994, 755] on span "Adicionar" at bounding box center [1001, 754] width 53 height 15
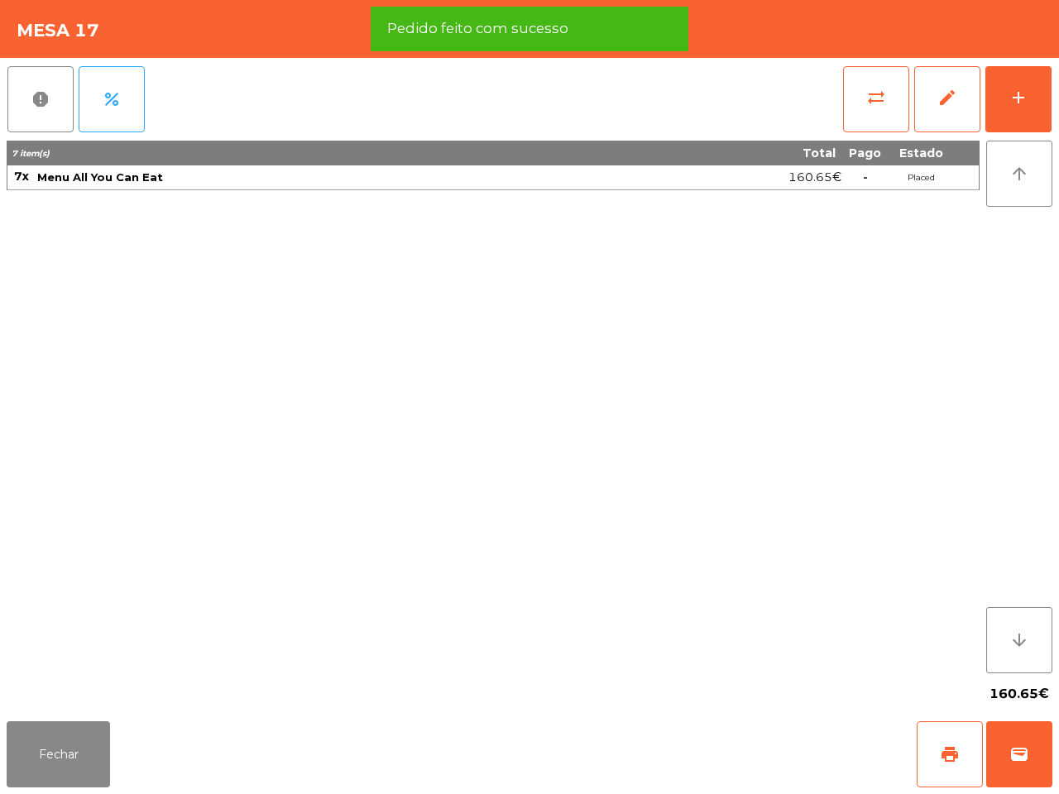
click at [77, 717] on div "Fechar print wallet" at bounding box center [529, 754] width 1059 height 79
click at [84, 747] on button "Fechar" at bounding box center [58, 755] width 103 height 66
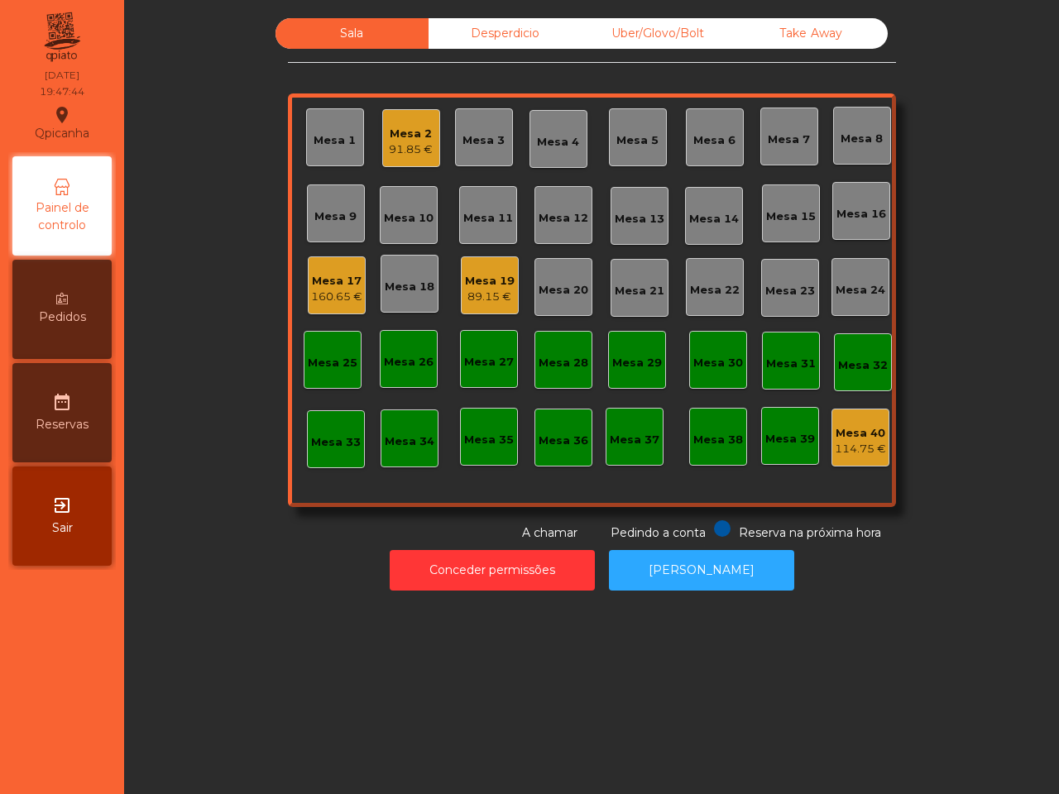
drag, startPoint x: 79, startPoint y: 733, endPoint x: 151, endPoint y: 672, distance: 94.5
click at [74, 733] on nav "Qpicanha location_on [DATE] 19:47:44 Painel de controlo Pedidos date_range Rese…" at bounding box center [62, 397] width 124 height 794
click at [338, 294] on div "160.65 €" at bounding box center [336, 297] width 51 height 17
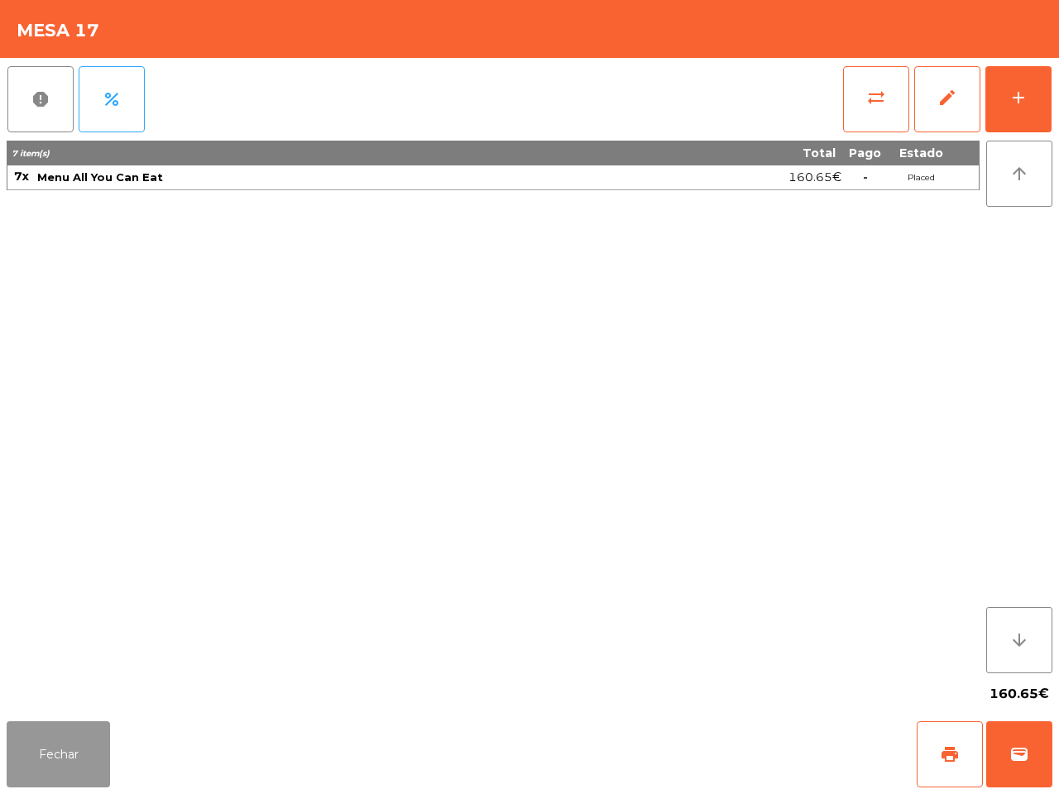
click at [50, 779] on button "Fechar" at bounding box center [58, 755] width 103 height 66
